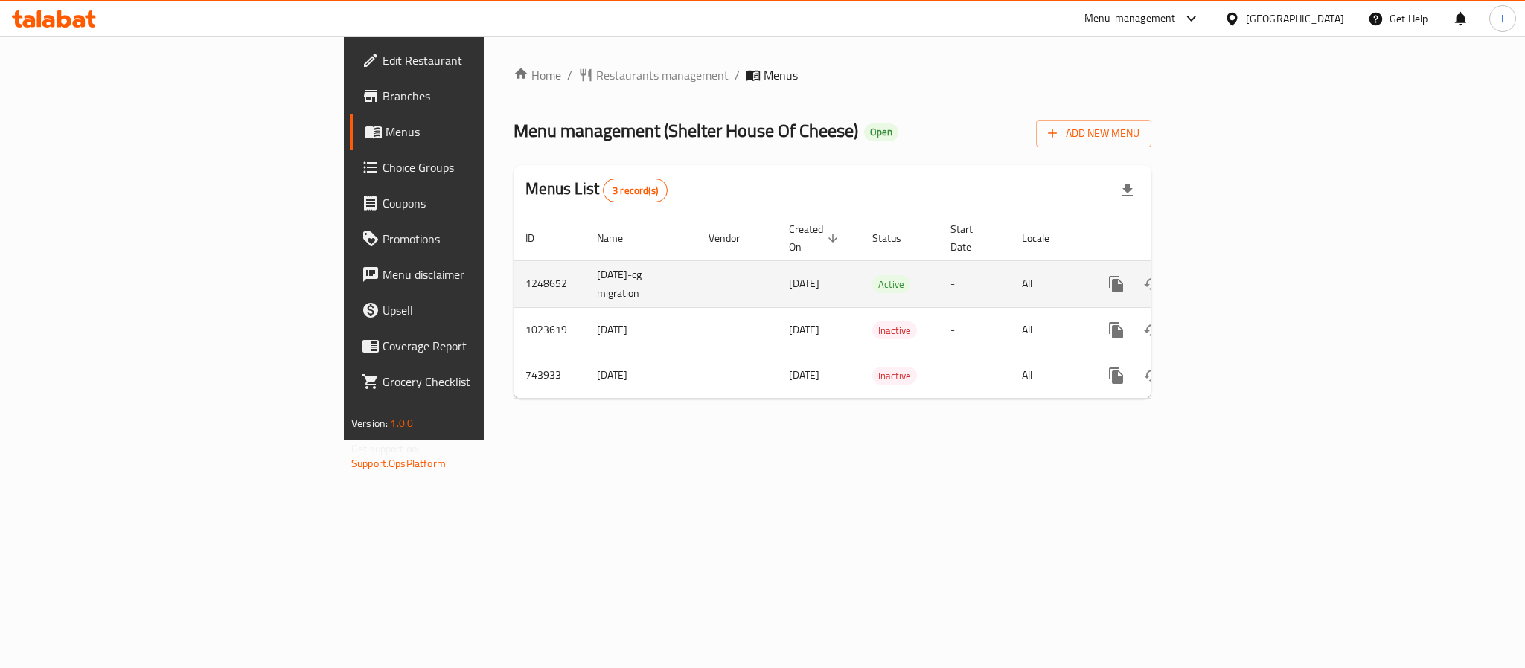
click at [1230, 278] on icon "enhanced table" at bounding box center [1223, 284] width 13 height 13
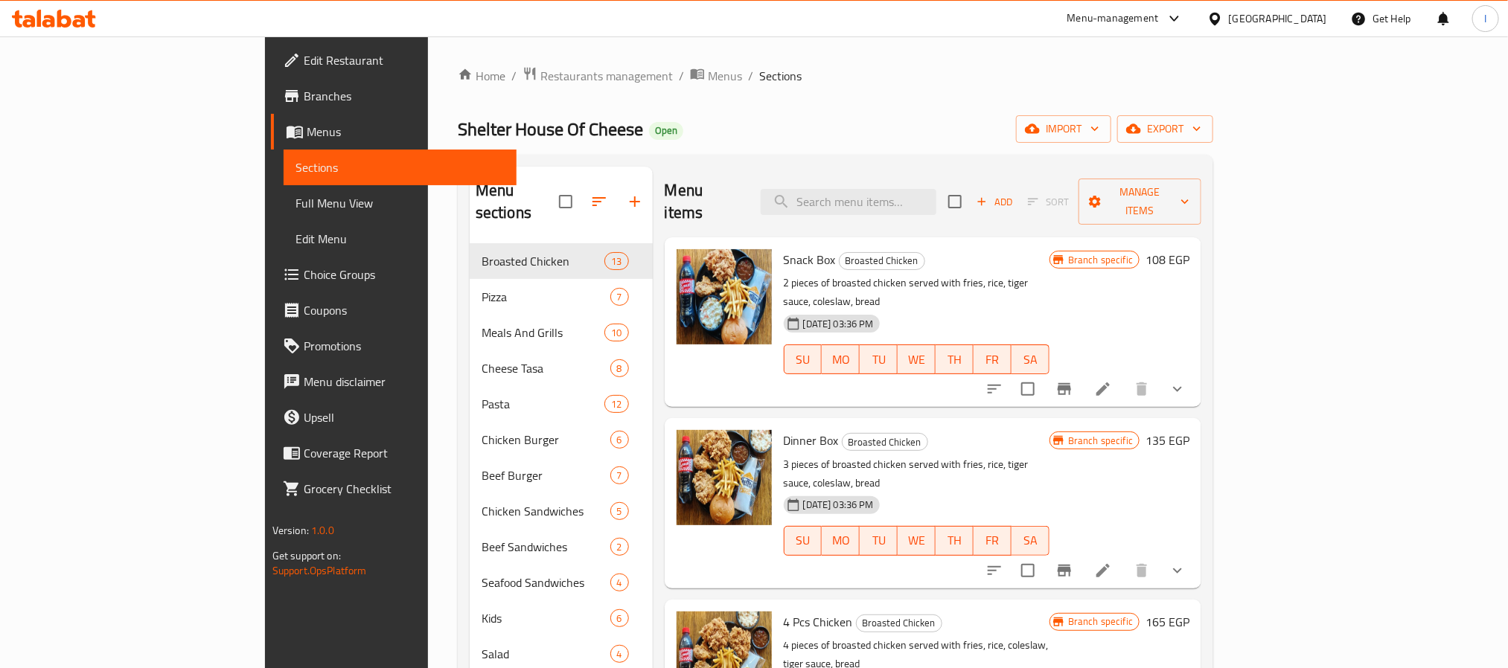
click at [819, 96] on div "Home / Restaurants management / Menus / Sections Shelter House Of Cheese Open i…" at bounding box center [835, 485] width 755 height 838
click at [929, 197] on input "search" at bounding box center [849, 202] width 176 height 26
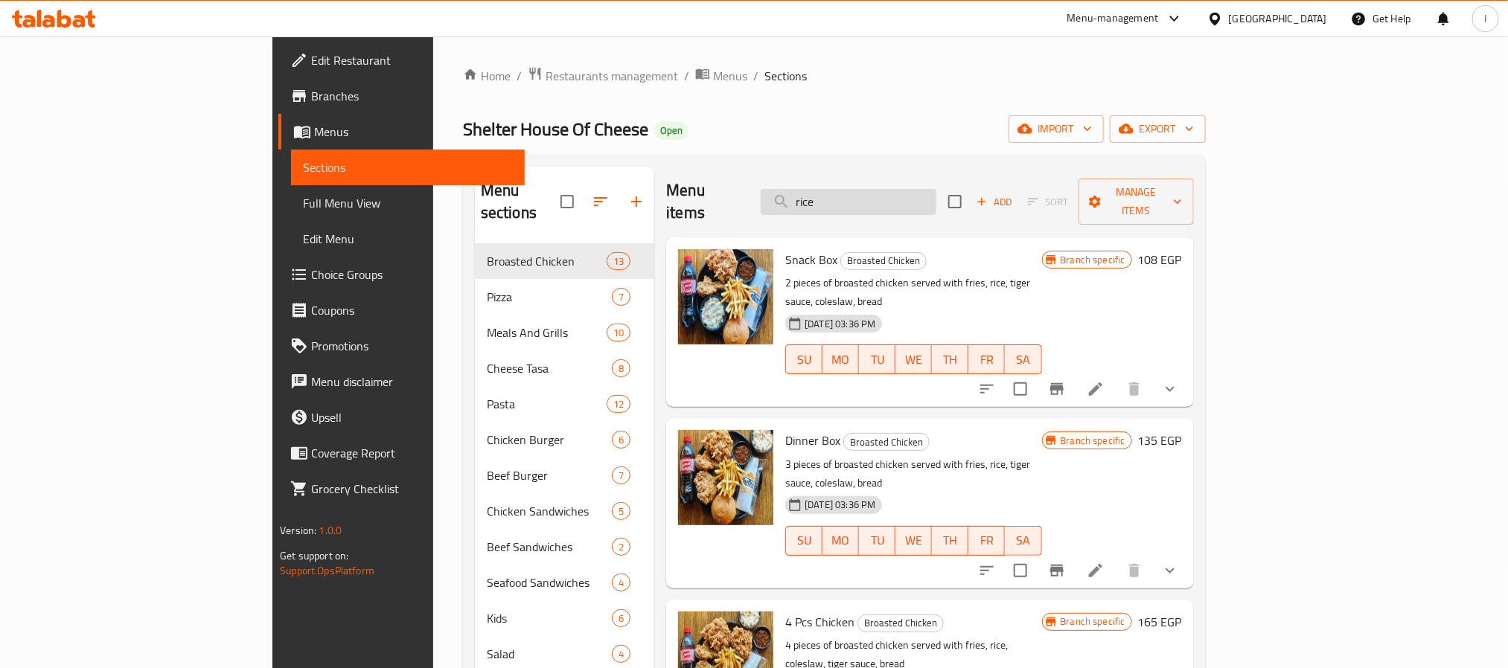
click at [929, 197] on input "rice" at bounding box center [849, 202] width 176 height 26
type input "rice"
click at [844, 121] on div "Shelter House Of Cheese Open import export" at bounding box center [834, 129] width 743 height 28
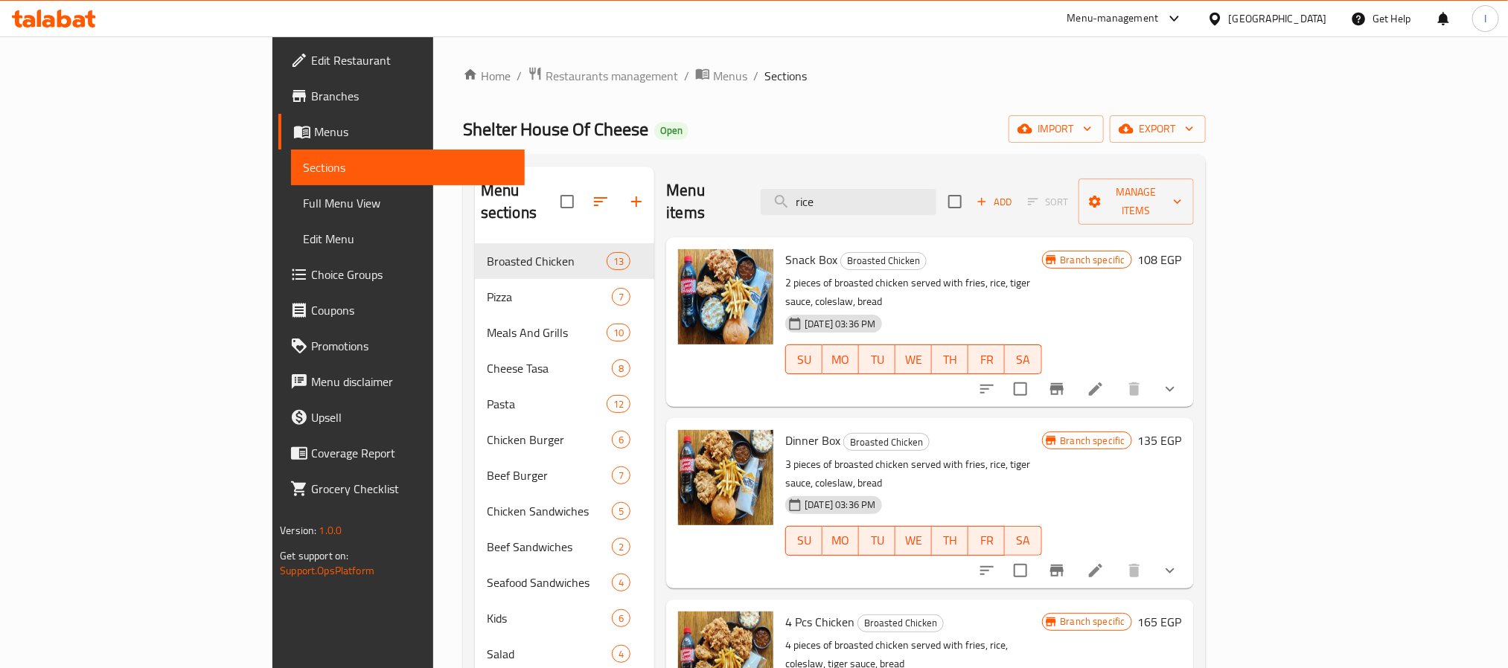
click at [918, 206] on div "Menu items rice Add Sort Manage items" at bounding box center [929, 202] width 527 height 71
click at [923, 194] on input "rice" at bounding box center [849, 202] width 176 height 26
click at [757, 132] on div "Shelter House Of Cheese Open import export" at bounding box center [834, 129] width 743 height 28
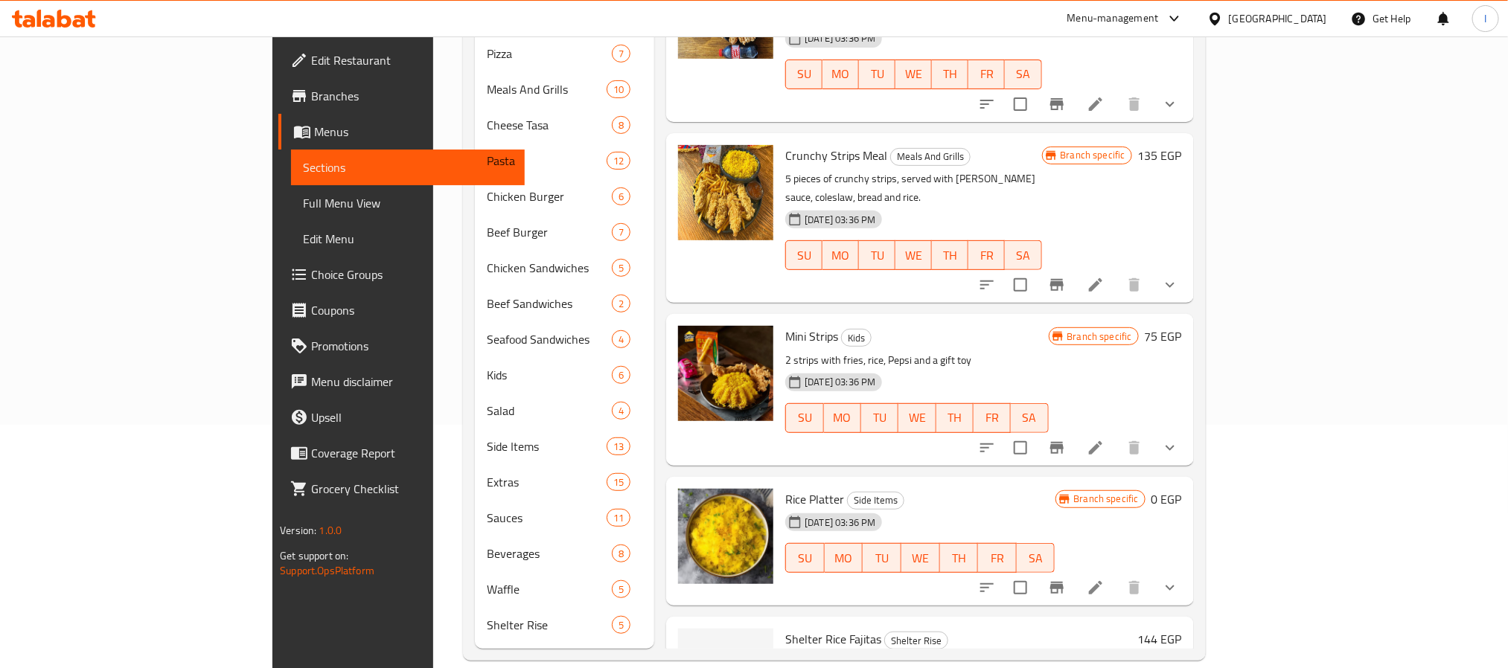
scroll to position [590, 0]
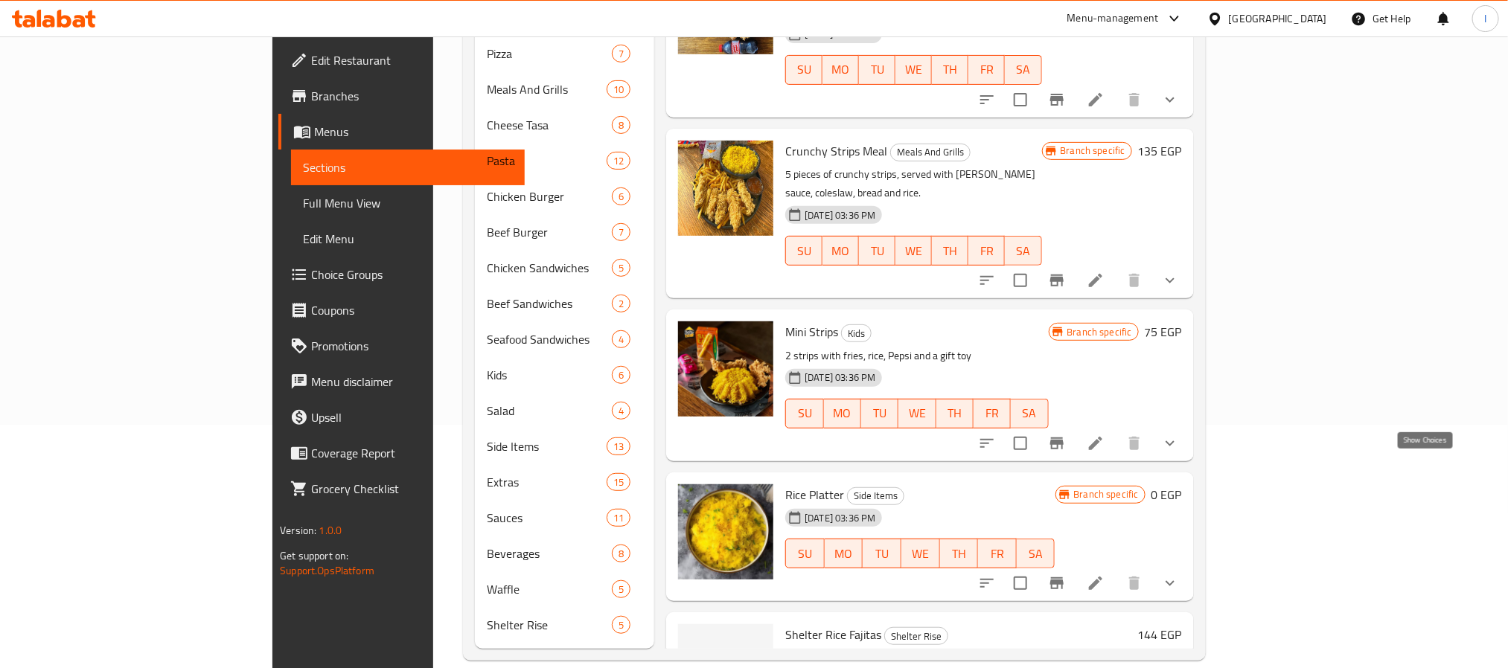
click at [1179, 575] on icon "show more" at bounding box center [1170, 584] width 18 height 18
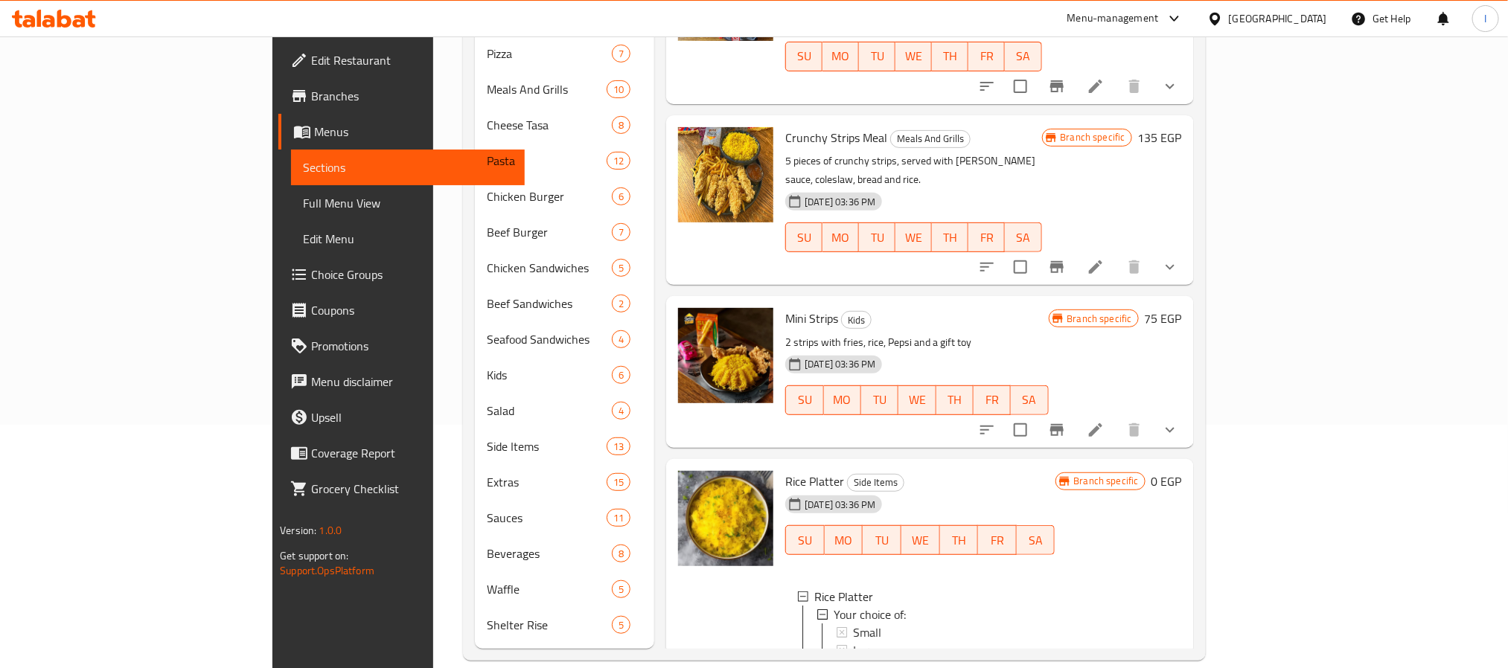
scroll to position [715, 0]
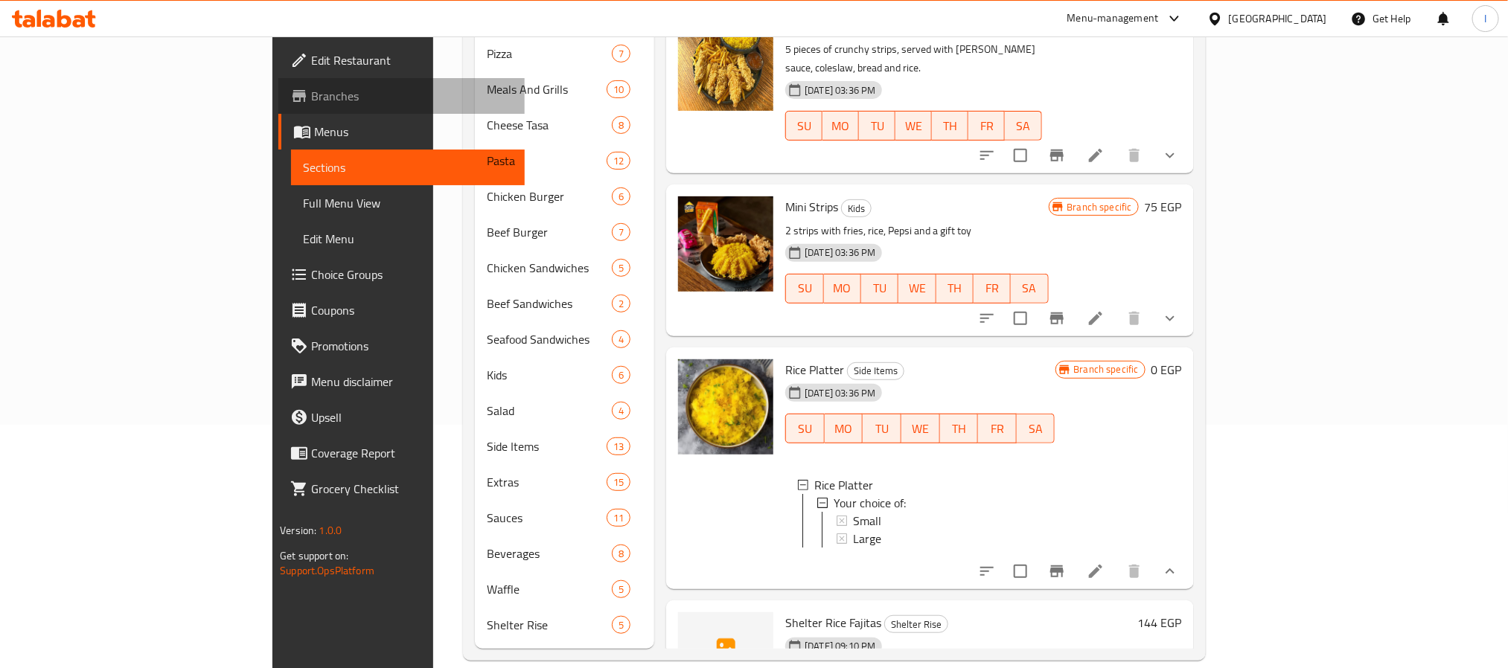
click at [278, 78] on link "Branches" at bounding box center [401, 96] width 246 height 36
click at [278, 83] on link "Branches" at bounding box center [401, 96] width 246 height 36
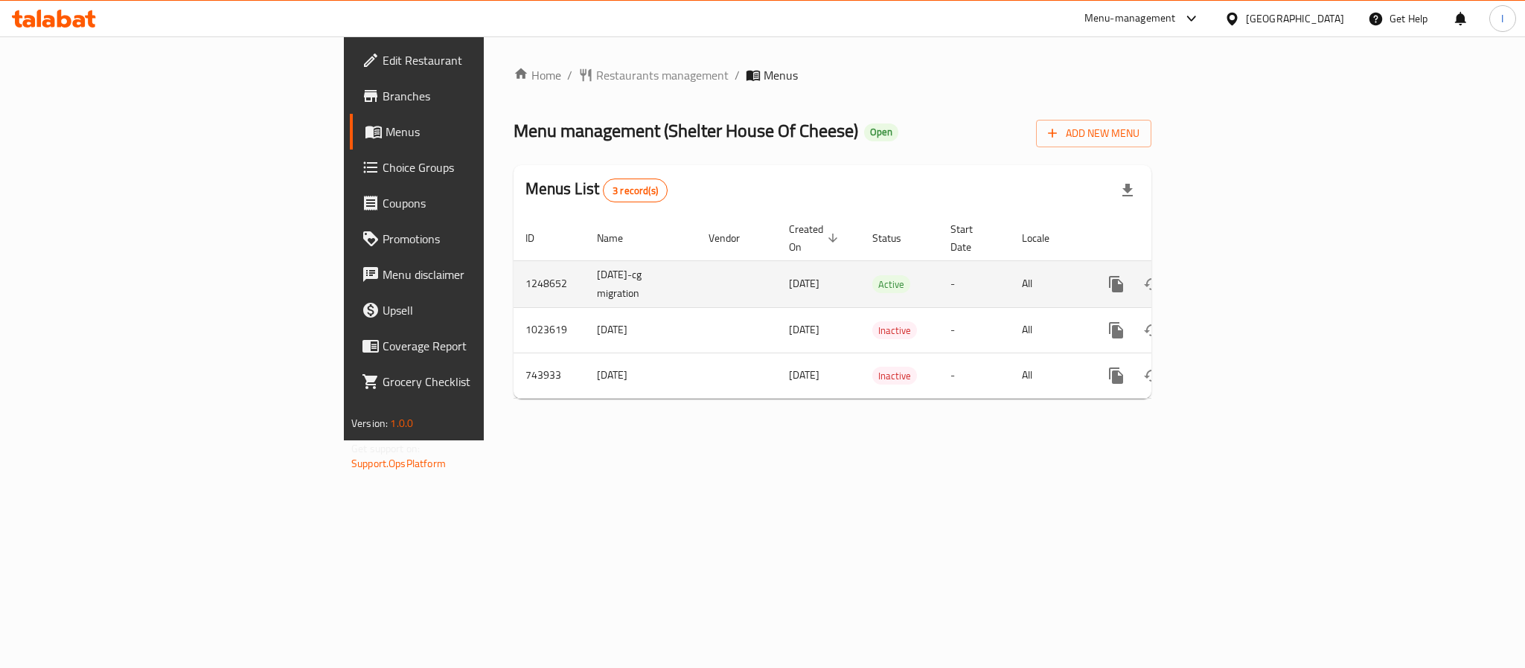
click at [1241, 266] on link "enhanced table" at bounding box center [1224, 284] width 36 height 36
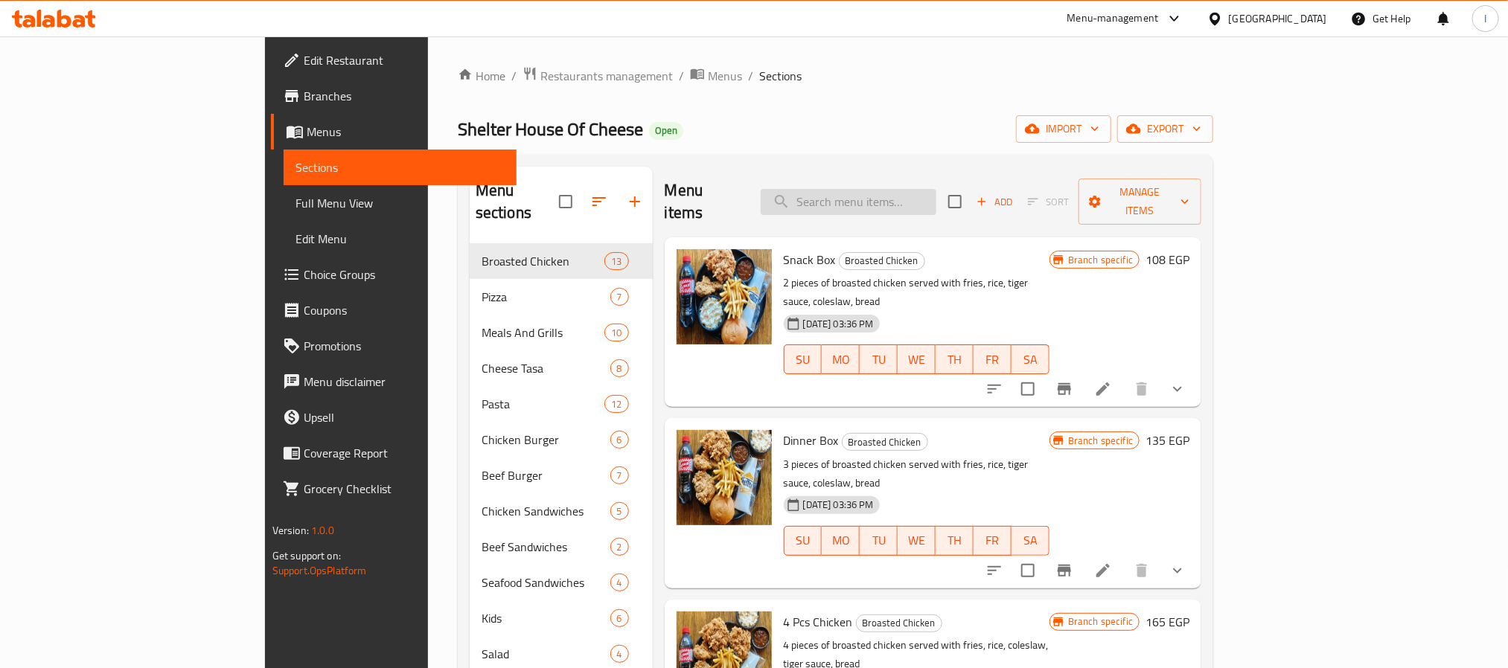
click at [920, 199] on input "search" at bounding box center [849, 202] width 176 height 26
paste input "rice"
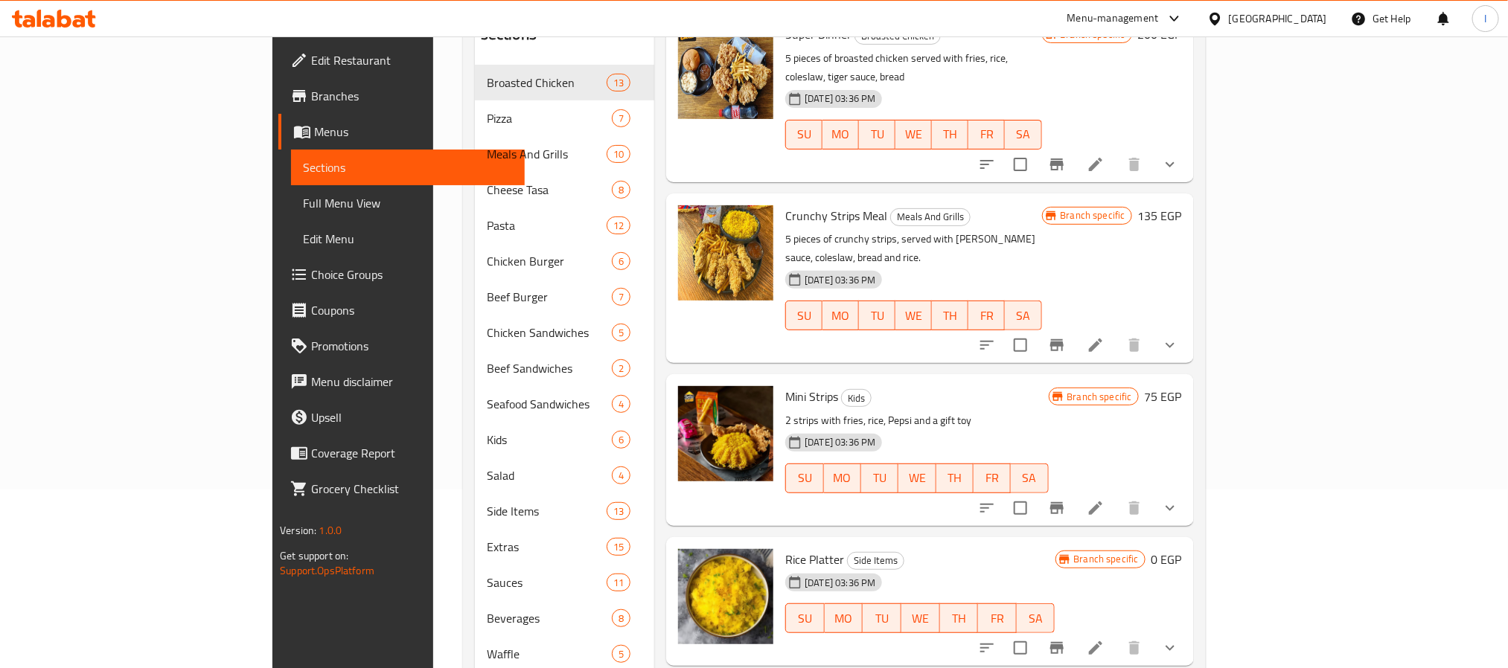
scroll to position [243, 0]
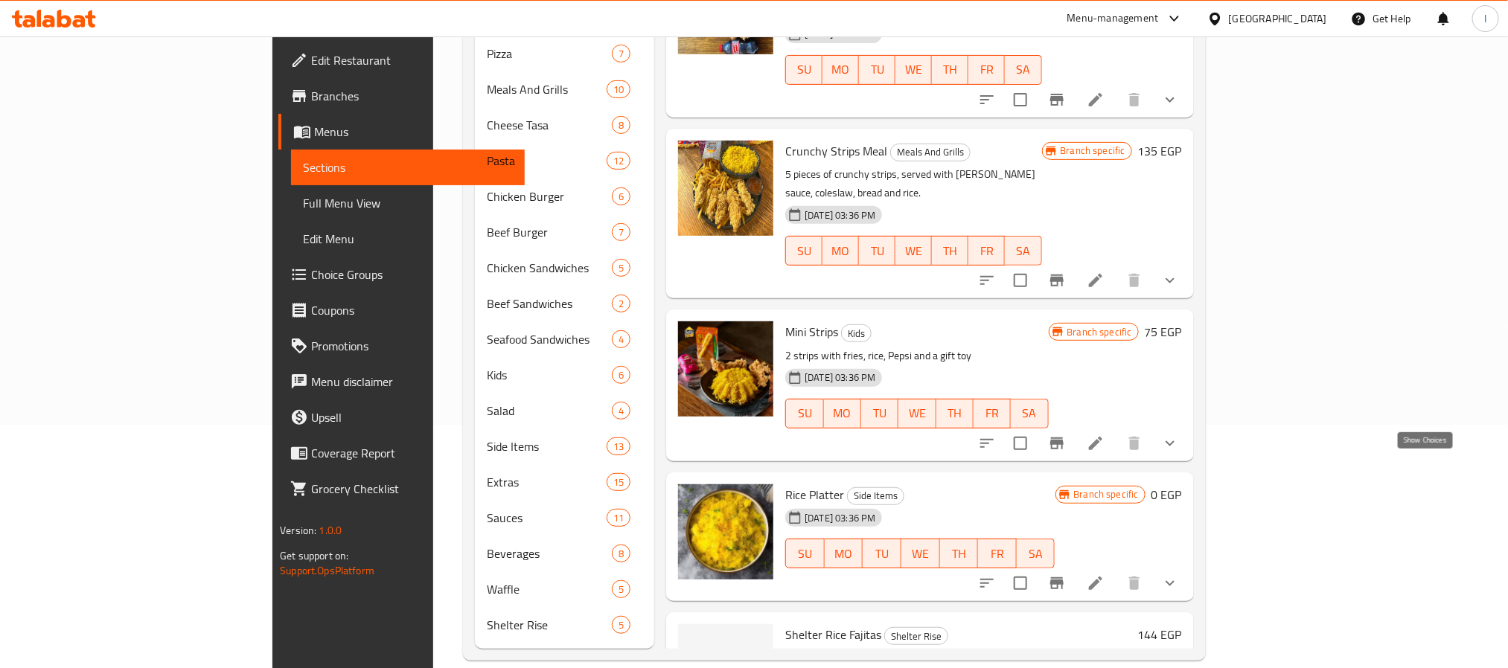
type input "rice"
click at [1179, 575] on icon "show more" at bounding box center [1170, 584] width 18 height 18
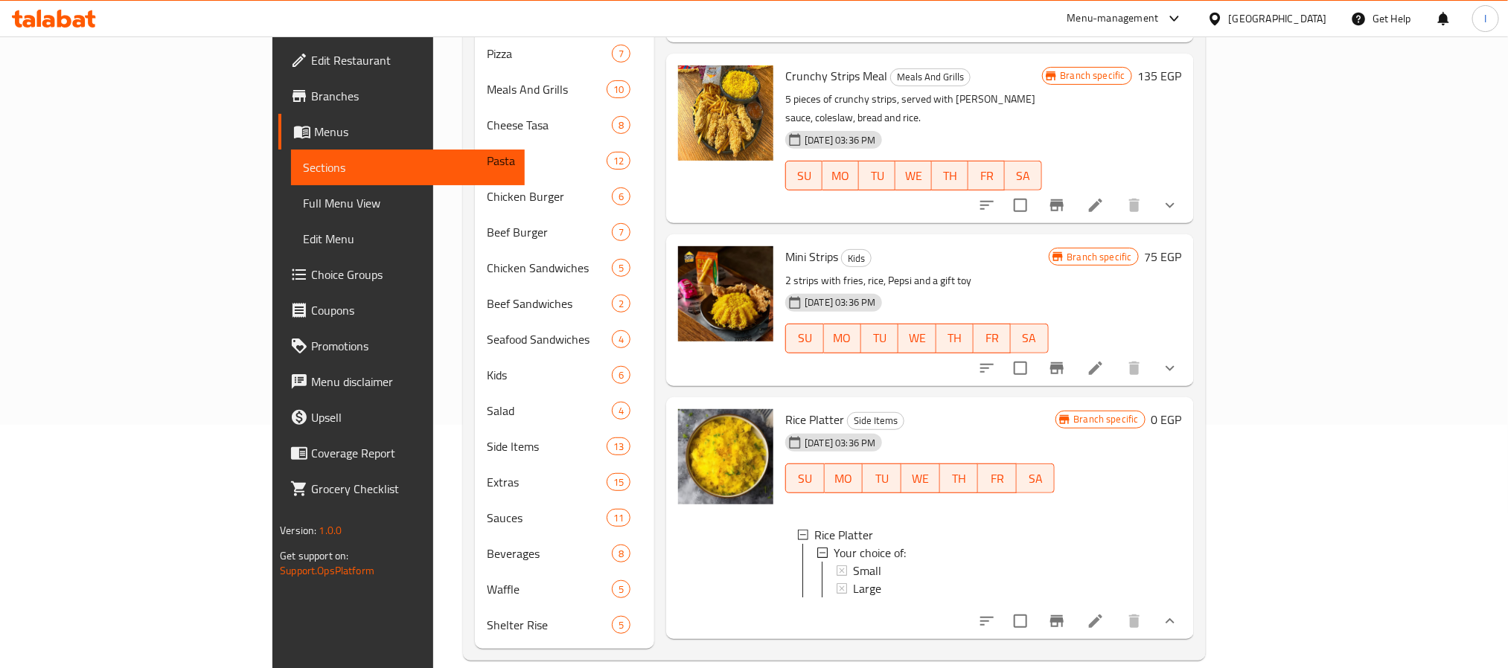
scroll to position [720, 0]
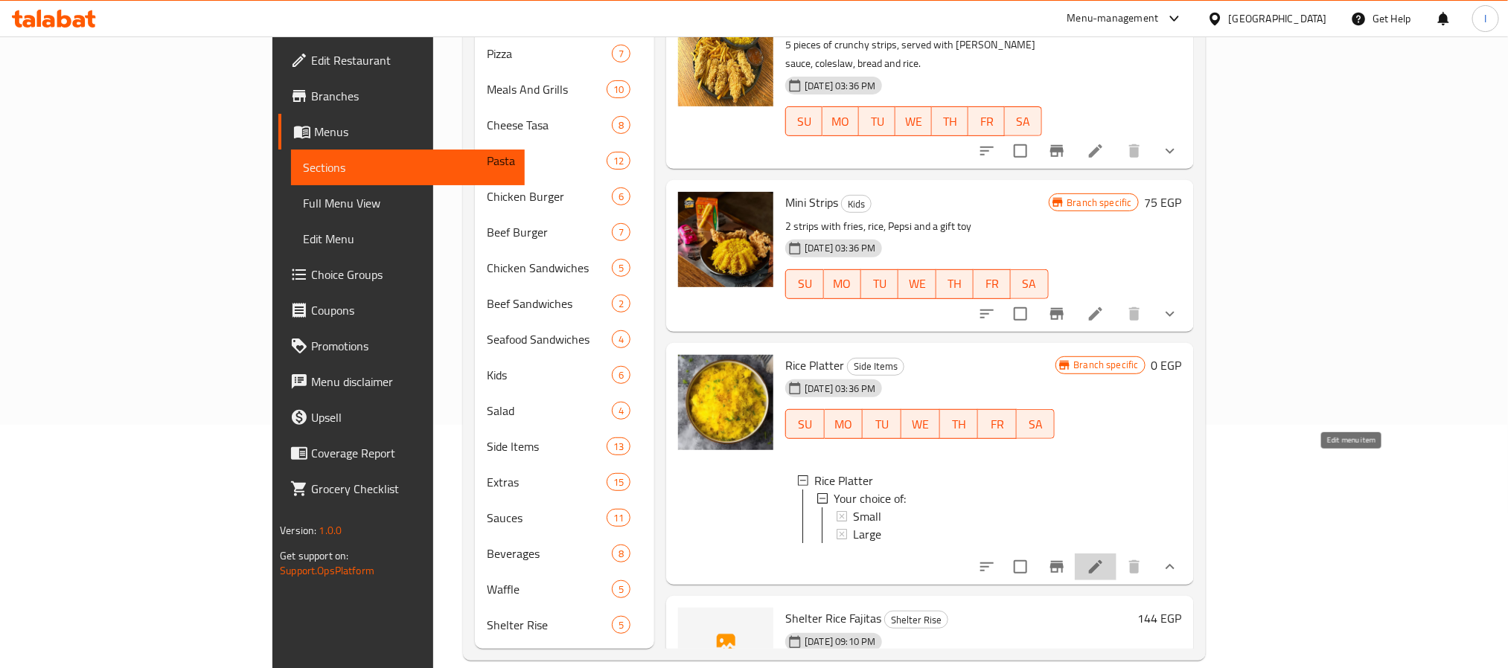
click at [1104, 558] on icon at bounding box center [1096, 567] width 18 height 18
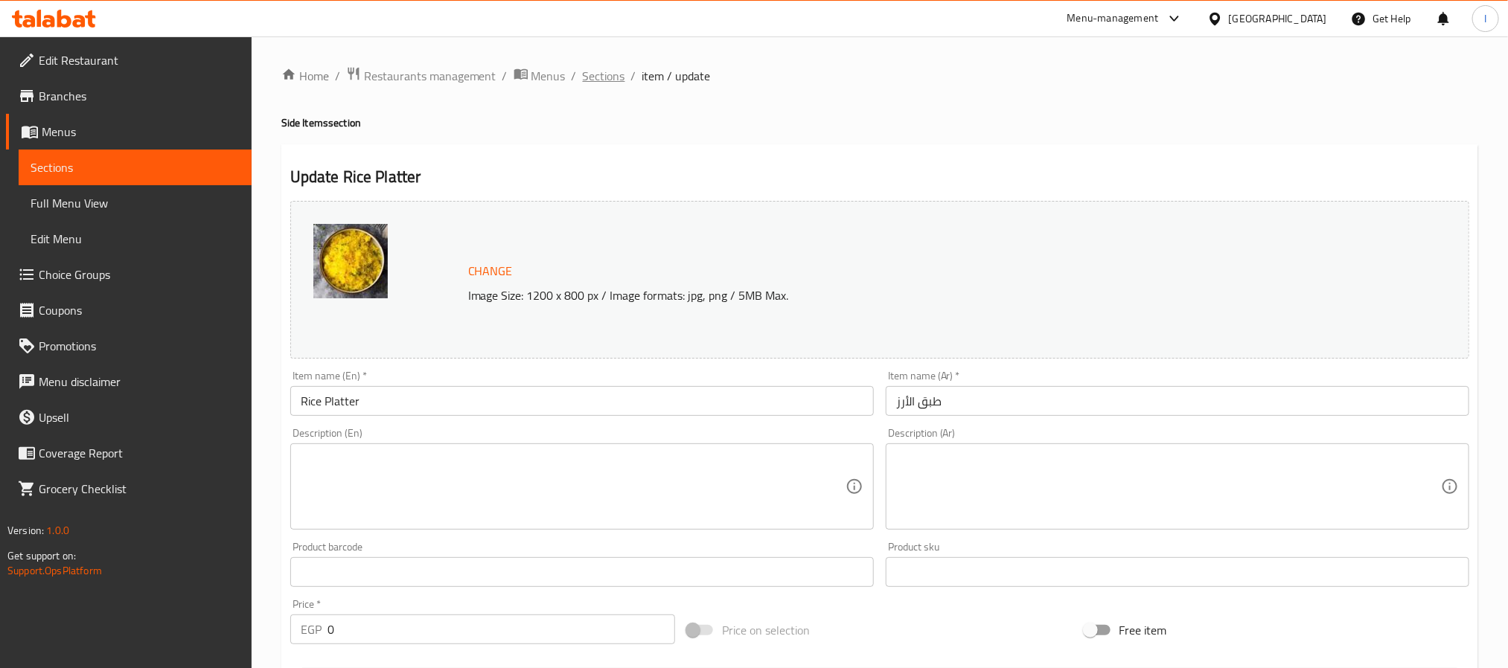
click at [601, 83] on span "Sections" at bounding box center [604, 76] width 42 height 18
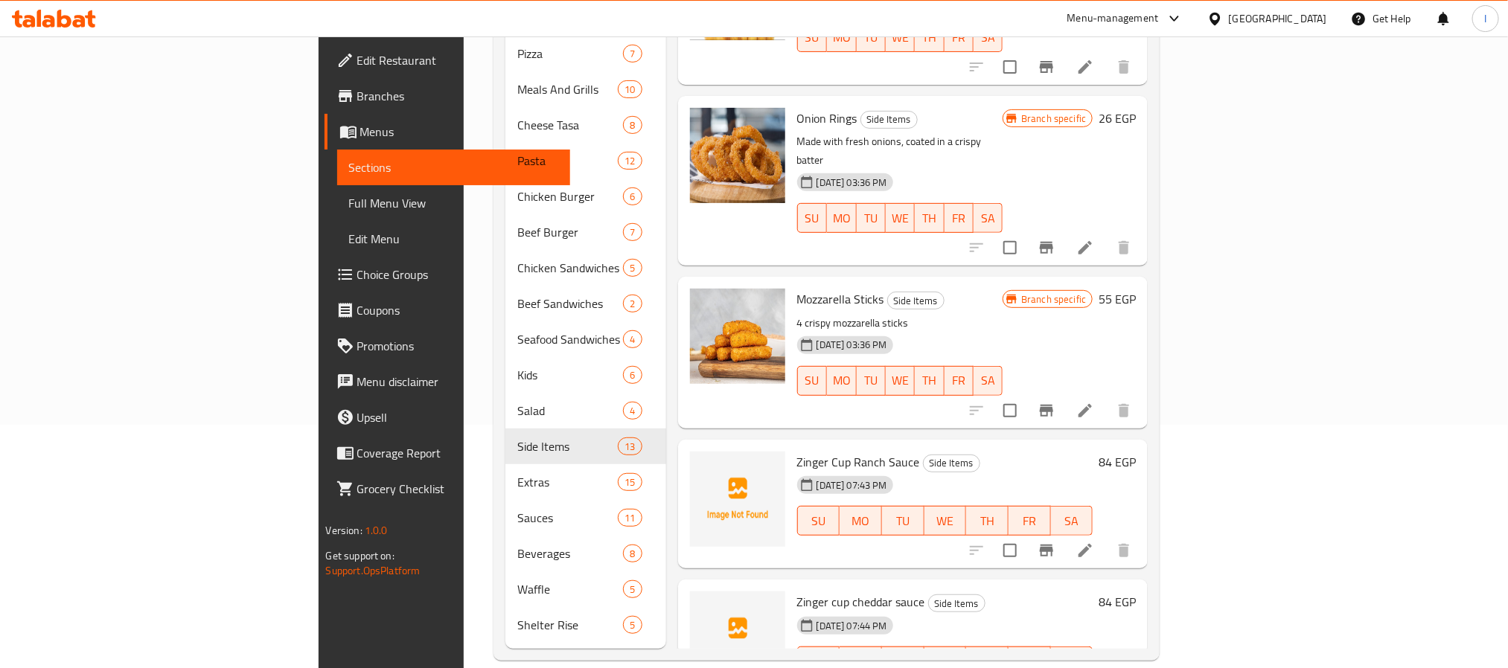
scroll to position [1233, 0]
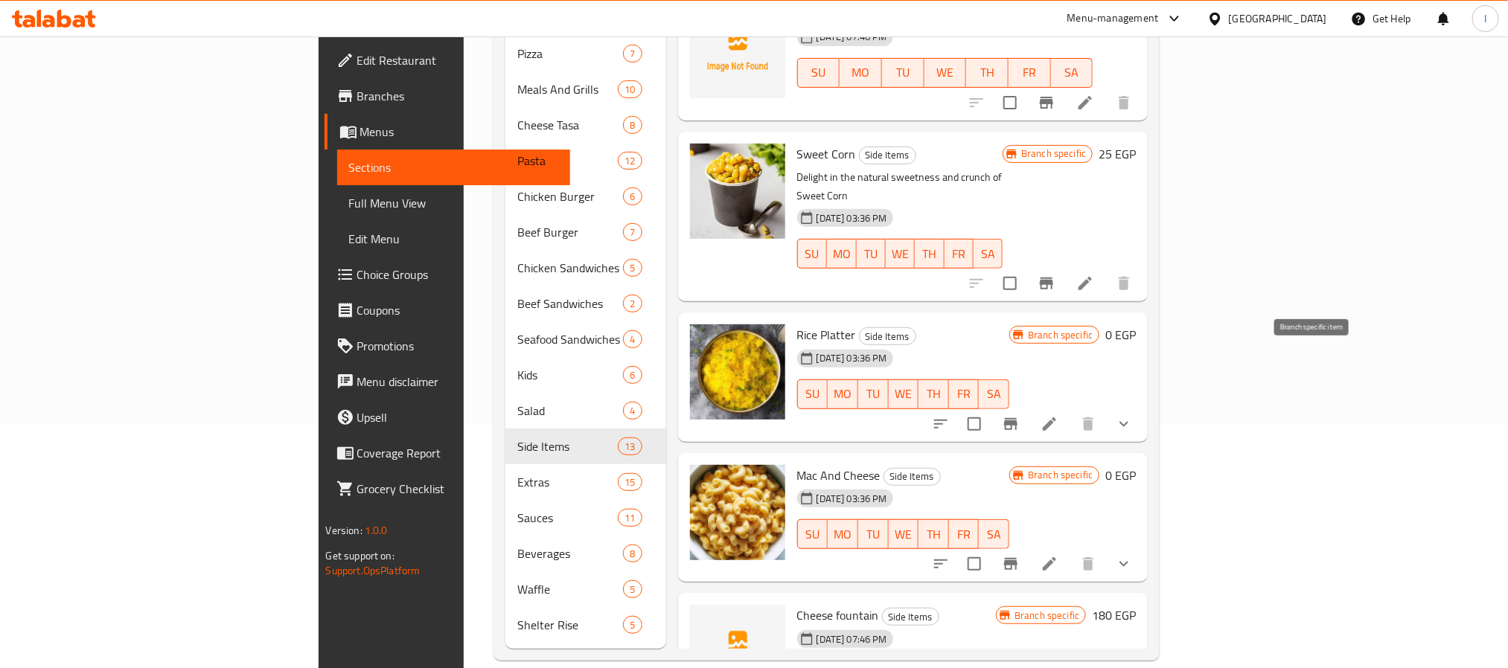
click at [1020, 415] on icon "Branch-specific-item" at bounding box center [1011, 424] width 18 height 18
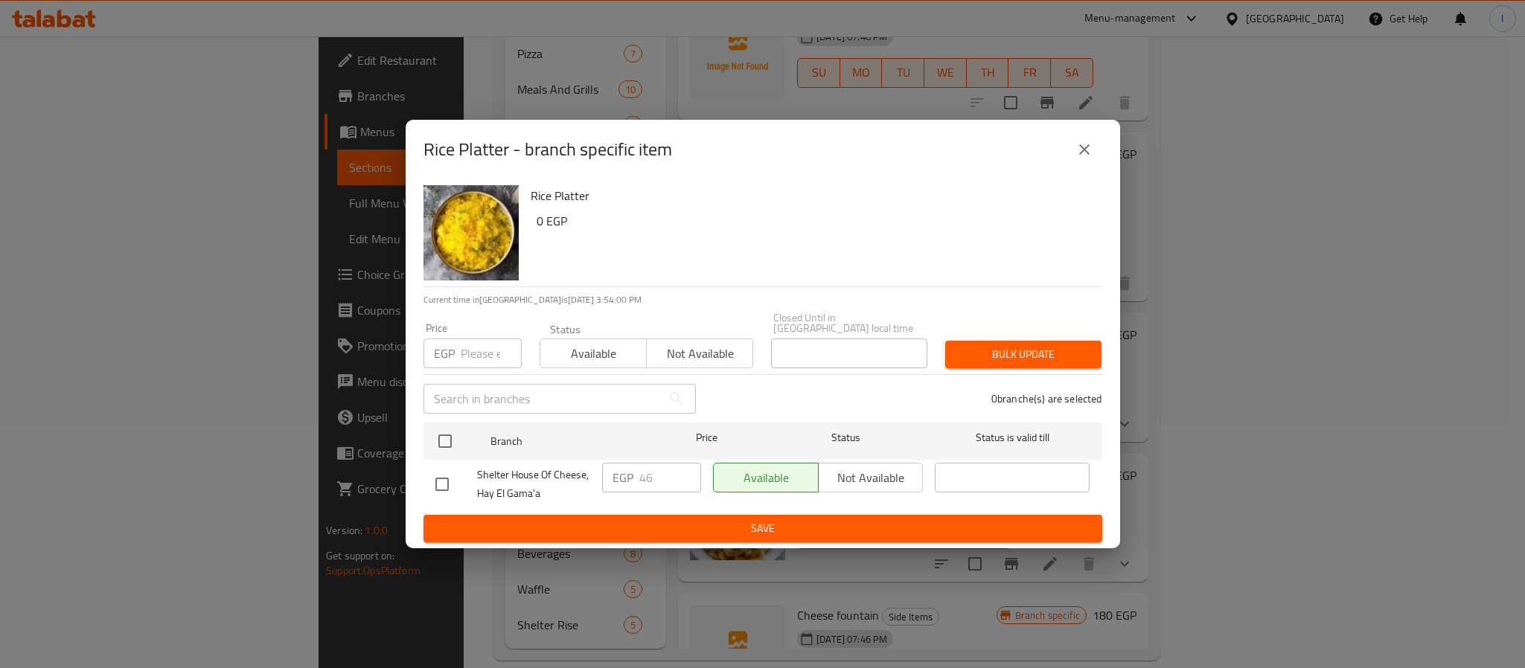
drag, startPoint x: 447, startPoint y: 441, endPoint x: 726, endPoint y: 490, distance: 282.6
click at [451, 441] on input "checkbox" at bounding box center [444, 441] width 31 height 31
checkbox input "true"
click at [659, 464] on input "46" at bounding box center [670, 478] width 62 height 30
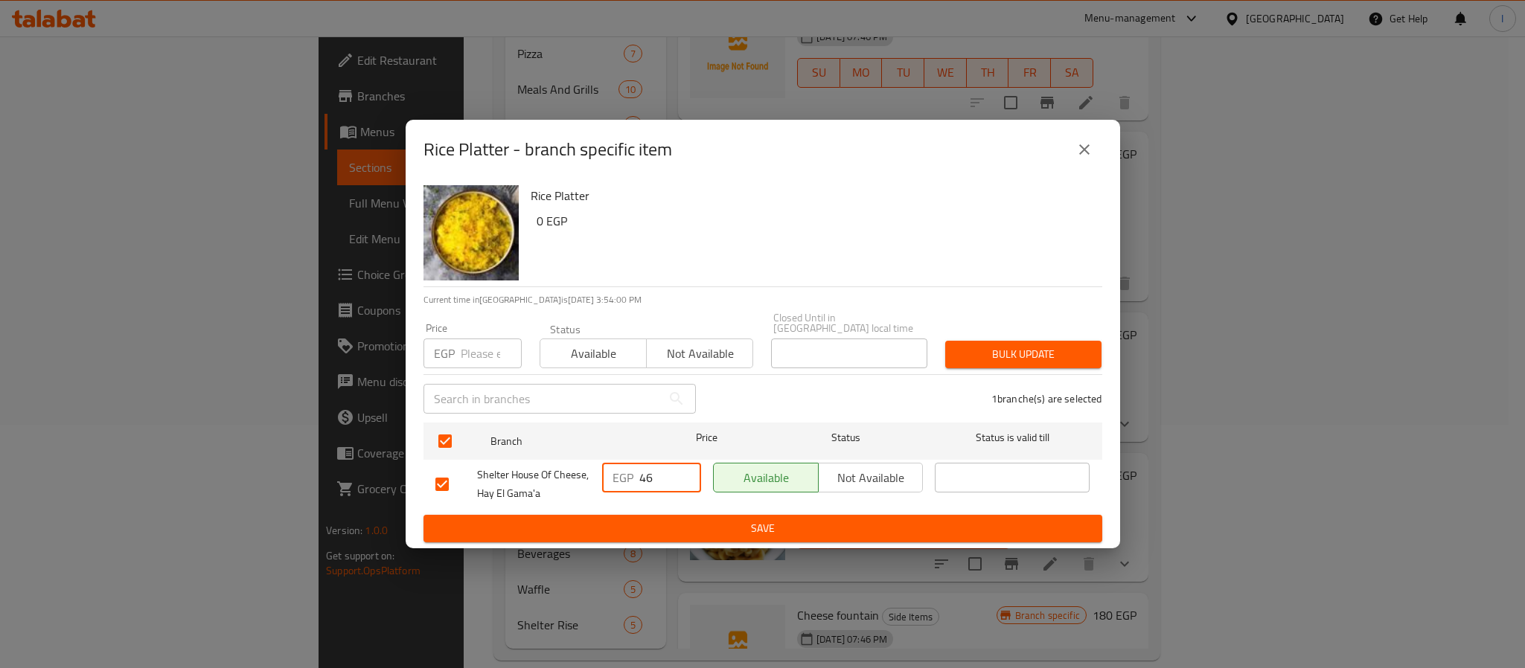
click at [659, 464] on input "46" at bounding box center [670, 478] width 62 height 30
type input "0"
click at [704, 519] on span "Save" at bounding box center [762, 528] width 655 height 19
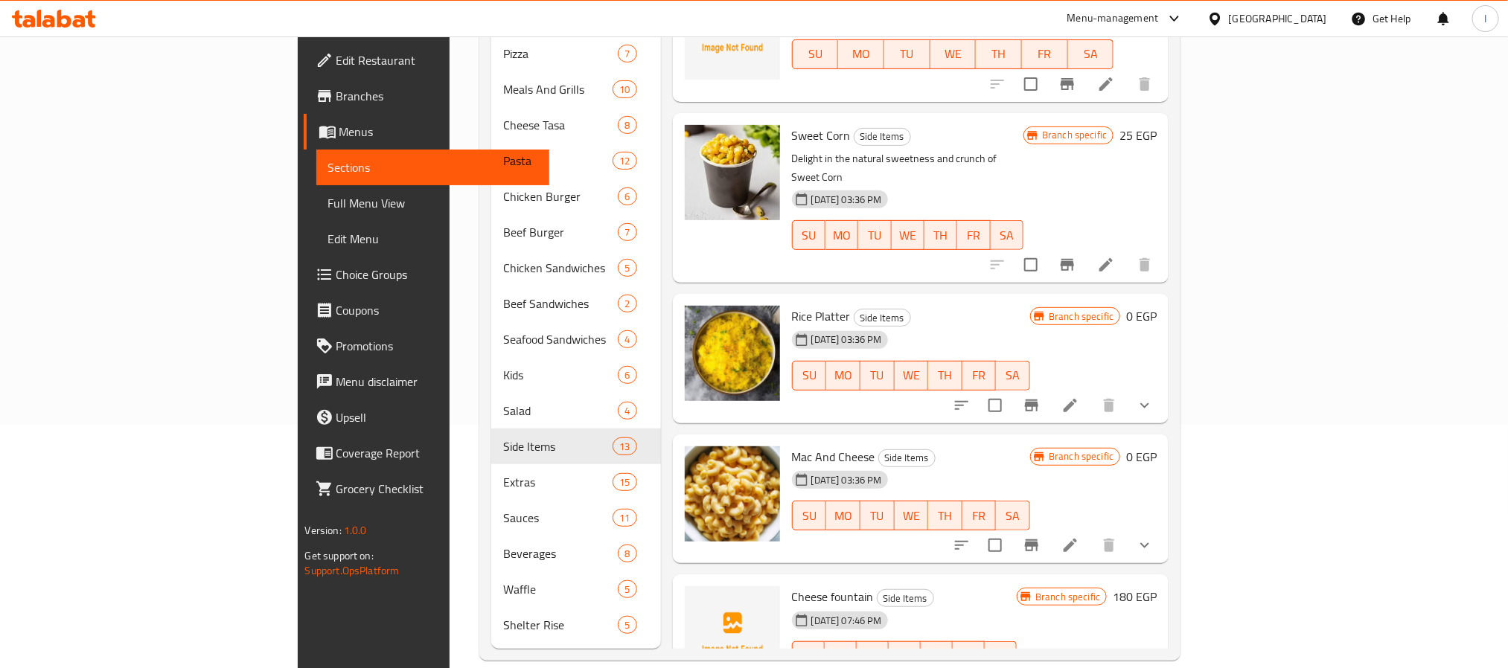
scroll to position [0, 0]
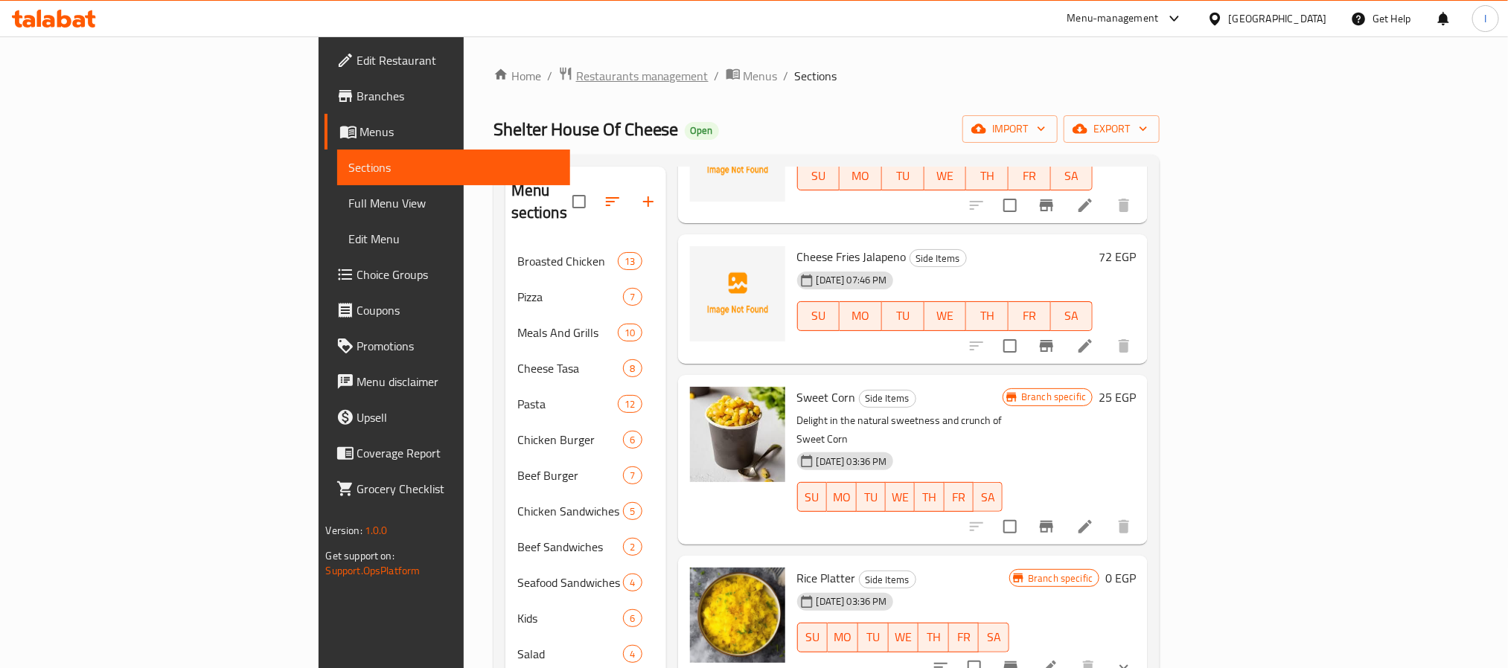
click at [576, 85] on span "Restaurants management" at bounding box center [642, 76] width 132 height 18
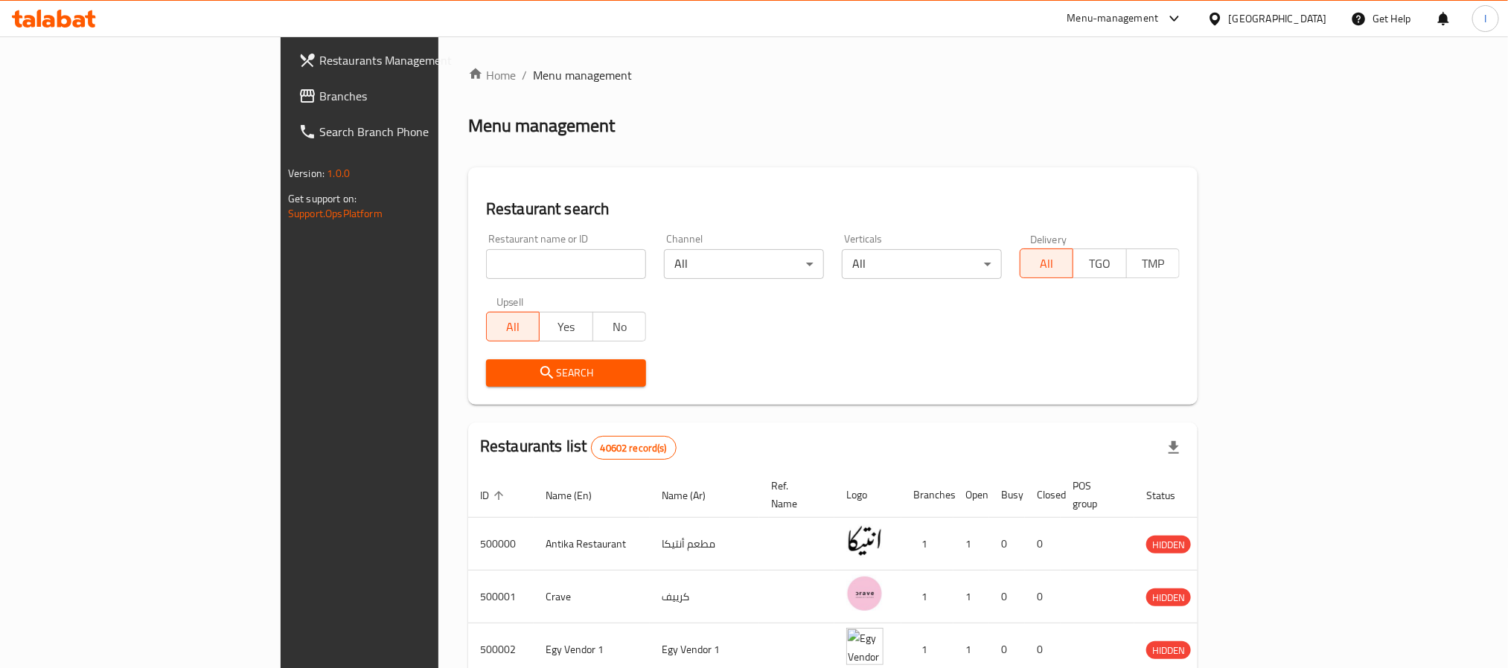
click at [486, 264] on input "search" at bounding box center [566, 264] width 160 height 30
type input "الراعي"
click button "Search" at bounding box center [566, 373] width 160 height 28
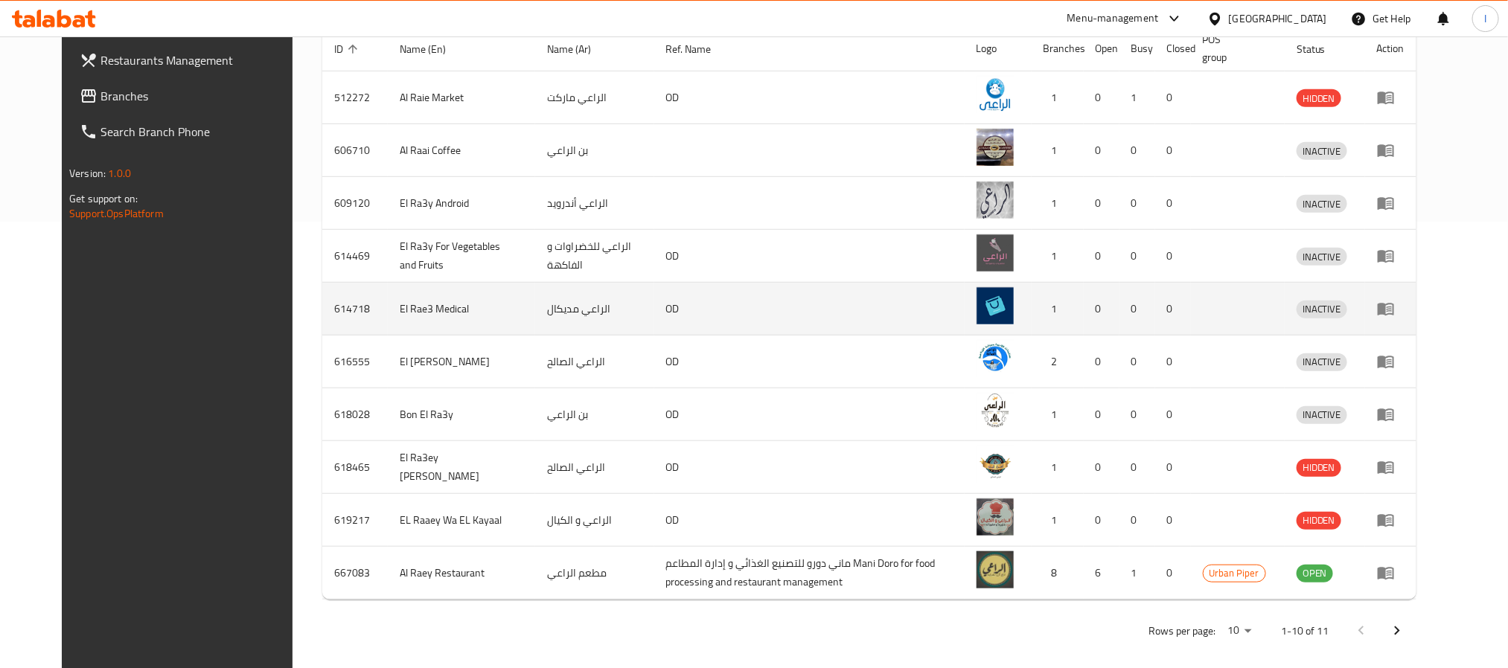
scroll to position [465, 0]
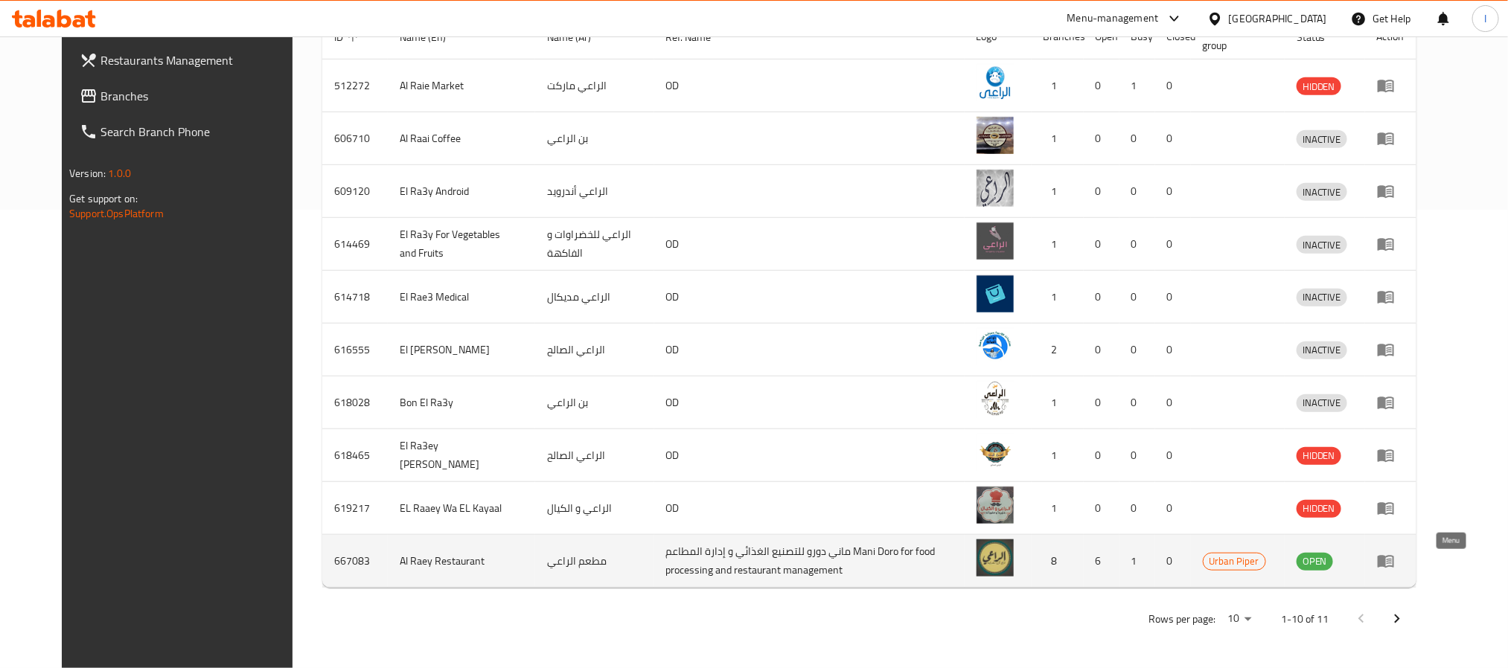
click at [1404, 557] on link "enhanced table" at bounding box center [1391, 561] width 28 height 18
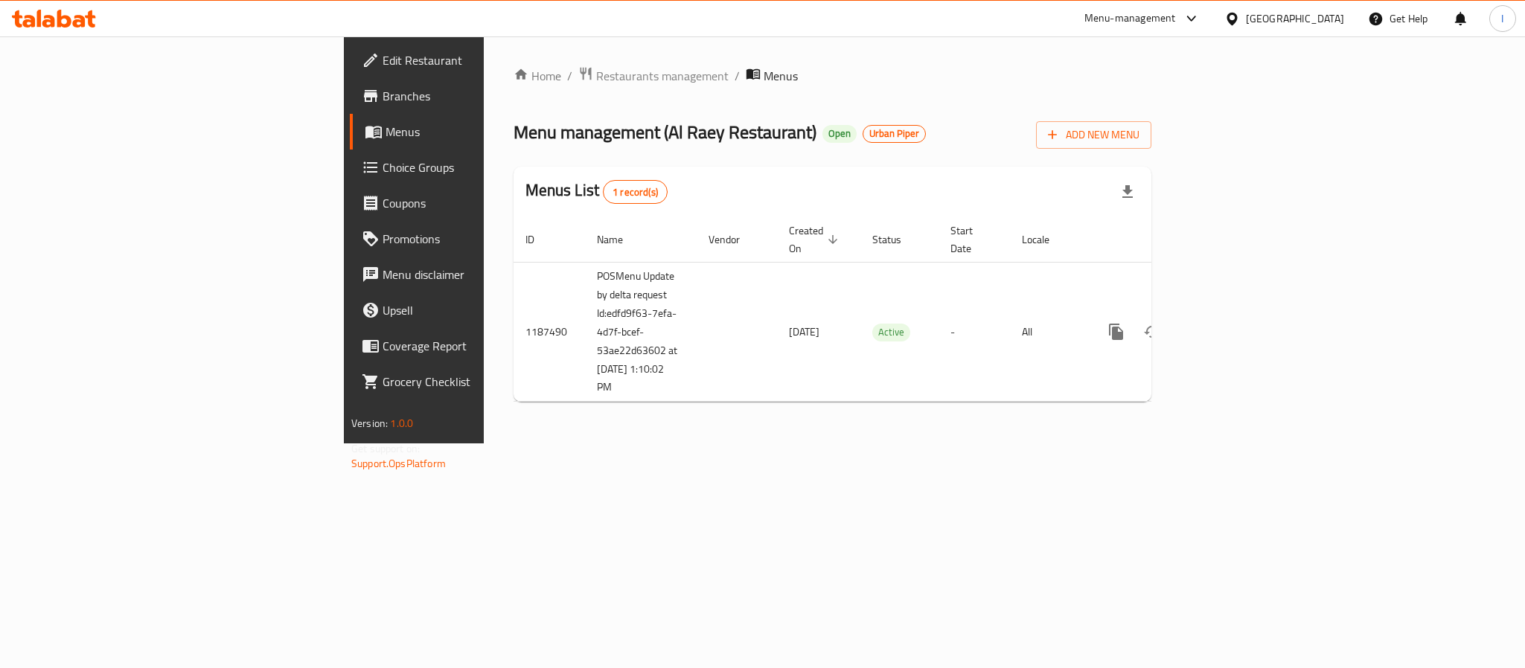
click at [383, 89] on span "Branches" at bounding box center [485, 96] width 204 height 18
